Goal: Task Accomplishment & Management: Use online tool/utility

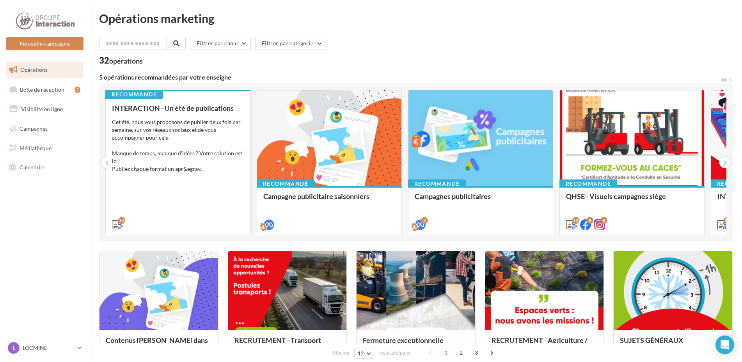
click at [182, 122] on div "Cet été, nous vous proposons de publier deux fois par semaine, sur vos réseaux …" at bounding box center [178, 145] width 132 height 55
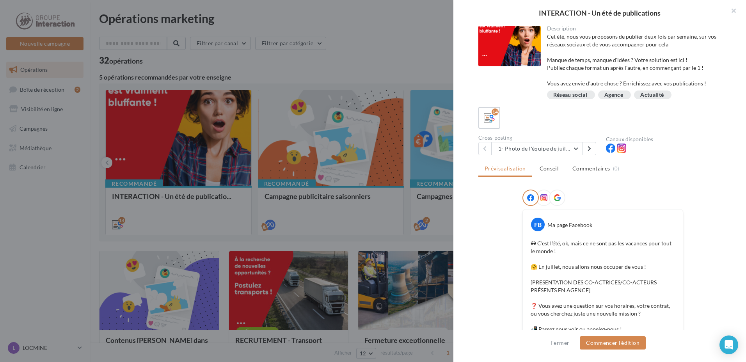
scroll to position [78, 0]
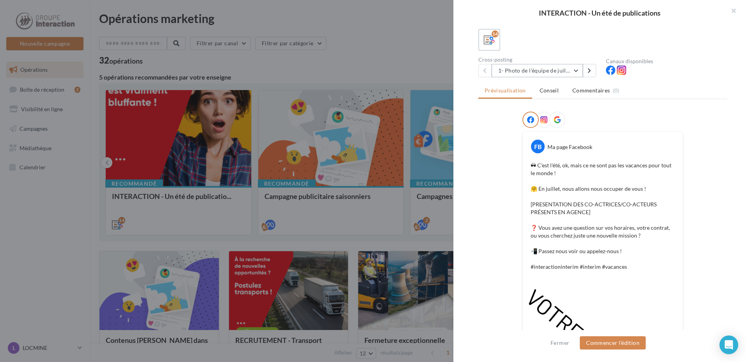
click at [578, 70] on button "1- Photo de l'équipe de juillet" at bounding box center [537, 70] width 91 height 13
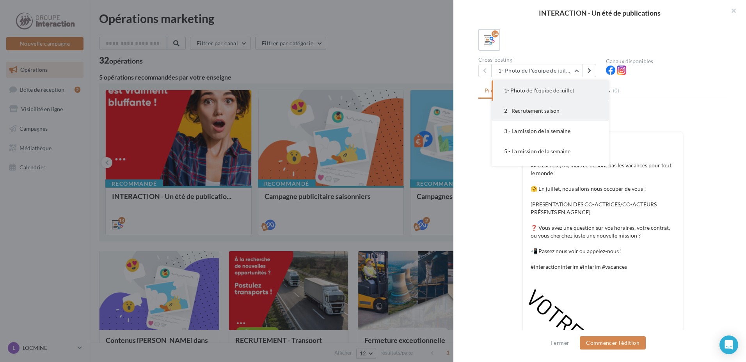
click at [580, 110] on button "2 - Recrutement saison" at bounding box center [550, 111] width 117 height 20
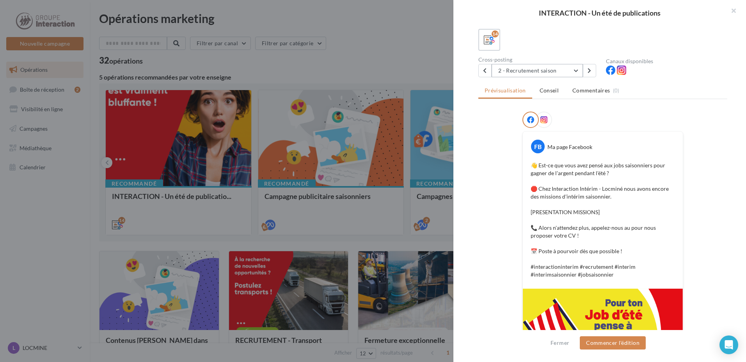
click at [576, 73] on button "2 - Recrutement saison" at bounding box center [537, 70] width 91 height 13
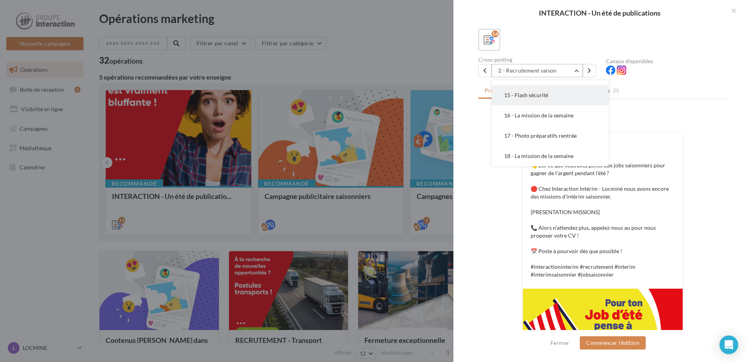
scroll to position [117, 0]
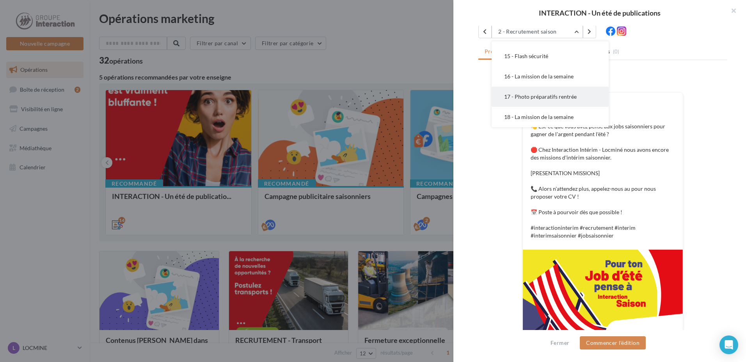
click at [557, 96] on span "17 - Photo préparatifs rentrée" at bounding box center [540, 96] width 73 height 7
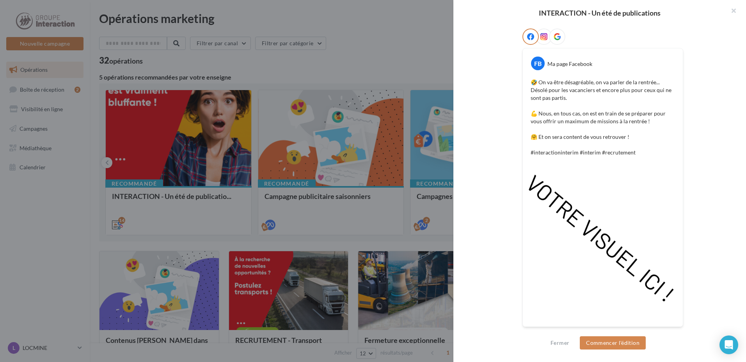
scroll to position [5, 0]
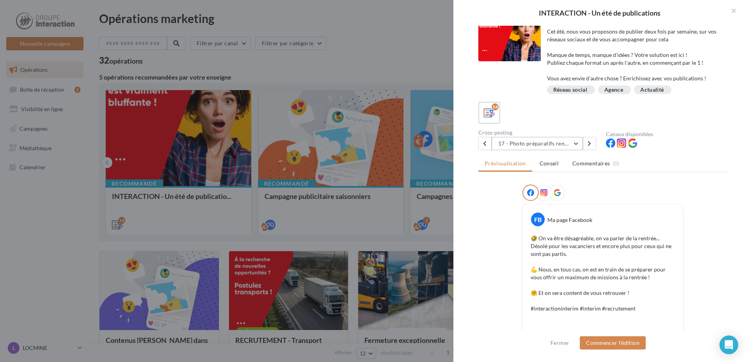
click at [575, 144] on button "17 - Photo préparatifs rentrée" at bounding box center [537, 143] width 91 height 13
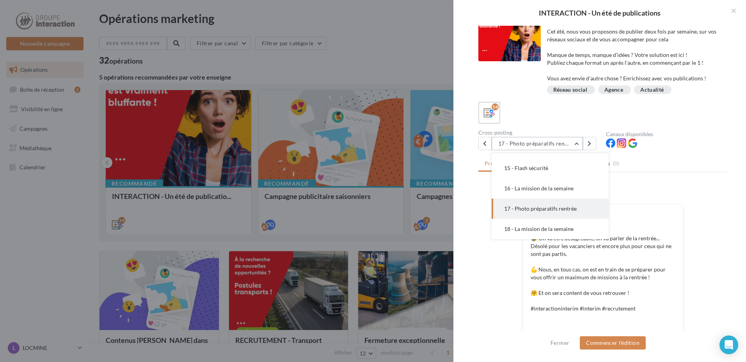
scroll to position [44, 0]
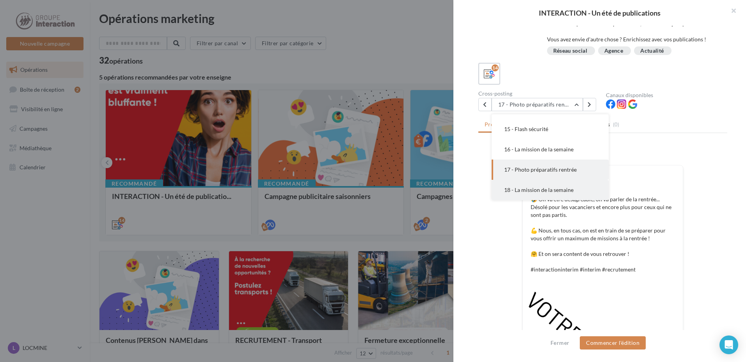
click at [568, 187] on span "18 - La mission de la semaine" at bounding box center [538, 190] width 69 height 7
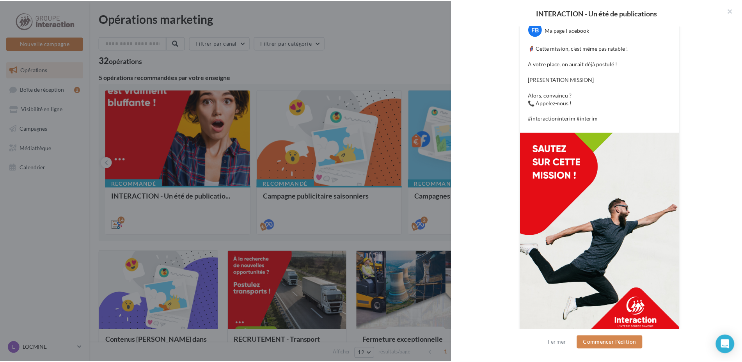
scroll to position [201, 0]
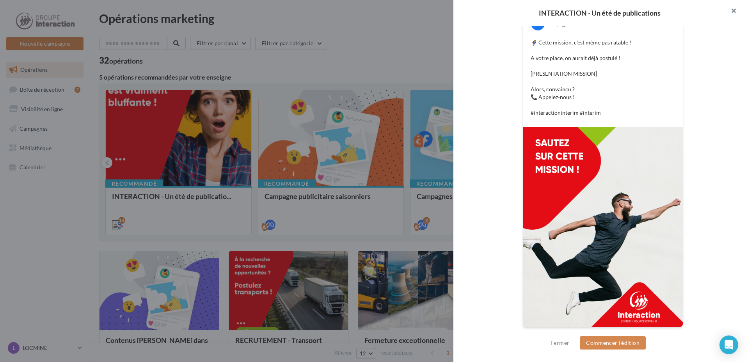
click at [734, 11] on button "button" at bounding box center [730, 11] width 31 height 23
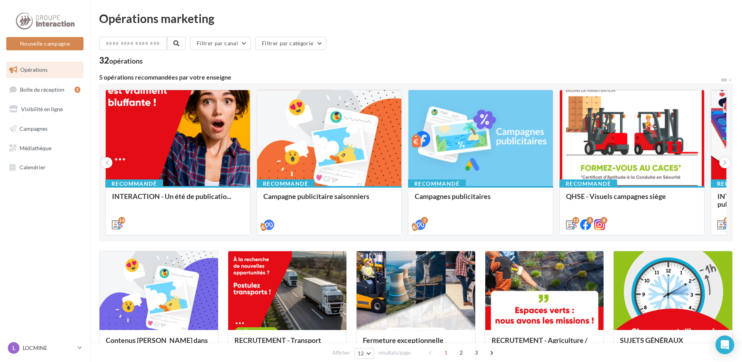
click at [727, 156] on div "Recommandé INTERACTION - Un été de publicatio... Cet été, nous vous proposons d…" at bounding box center [416, 163] width 634 height 158
click at [724, 161] on icon at bounding box center [725, 163] width 4 height 8
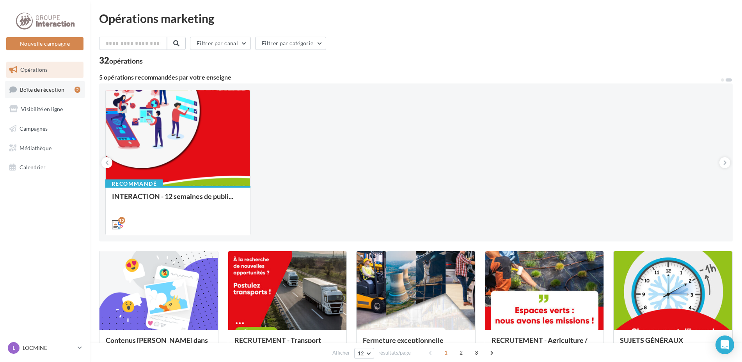
click at [53, 96] on link "Boîte de réception 2" at bounding box center [45, 89] width 80 height 17
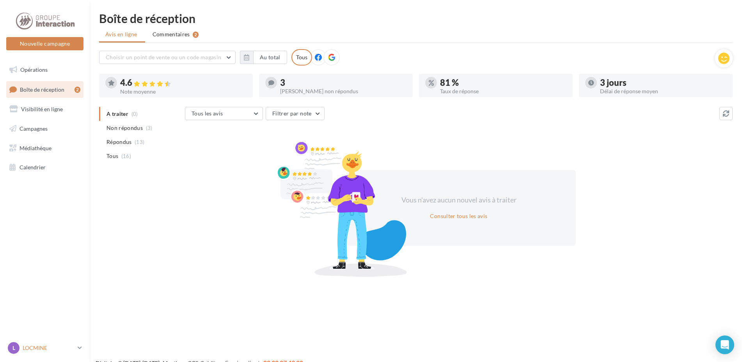
click at [28, 345] on p "LOCMINE" at bounding box center [49, 348] width 52 height 8
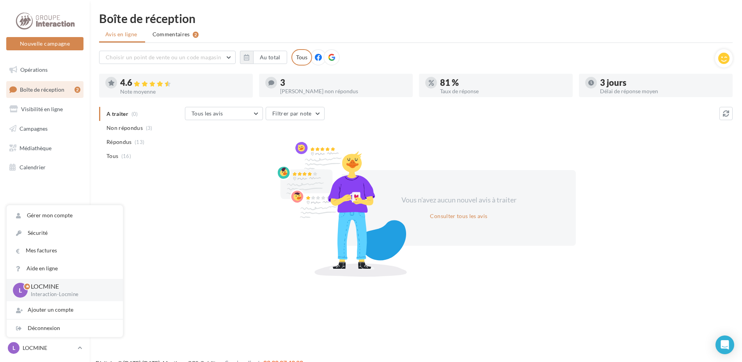
click at [172, 285] on div "Nouvelle campagne Nouvelle campagne Opérations Boîte de réception 2 Visibilité …" at bounding box center [371, 193] width 742 height 362
